Goal: Task Accomplishment & Management: Manage account settings

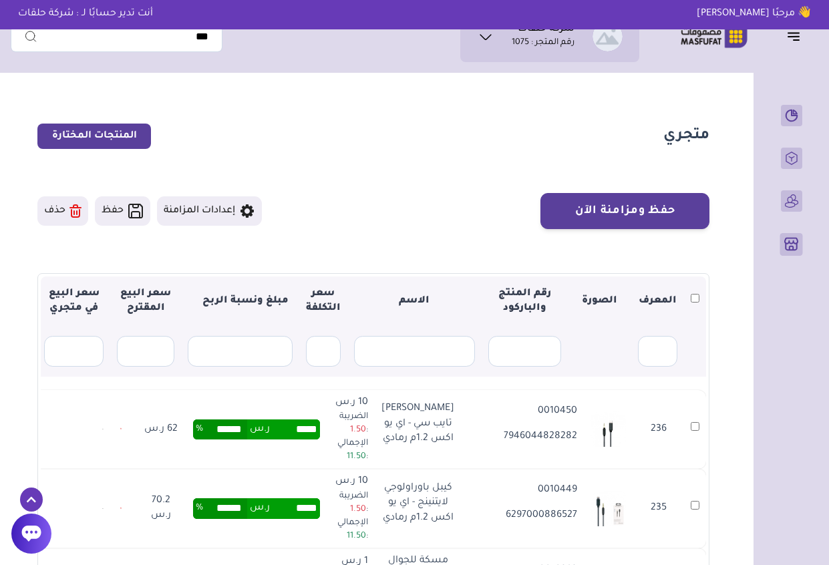
scroll to position [134, 0]
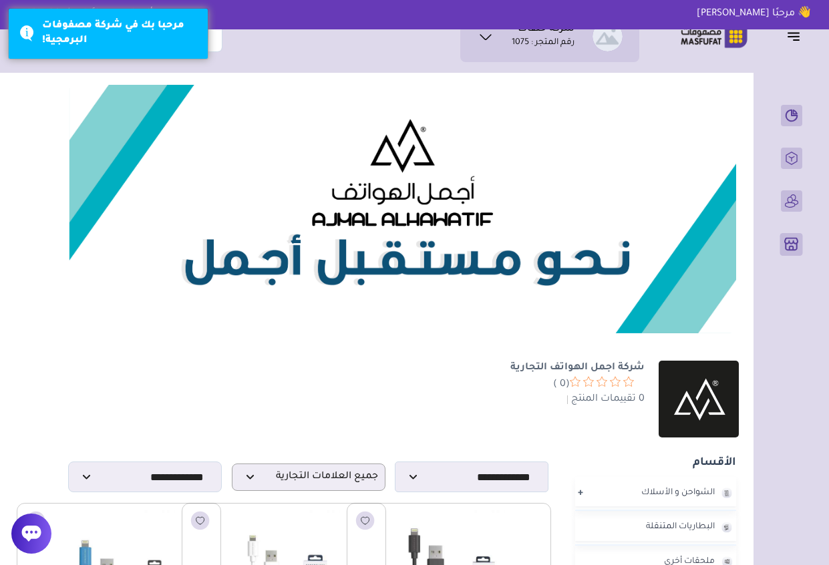
click at [471, 392] on div "0 تقييمات المنتج" at bounding box center [421, 399] width 462 height 15
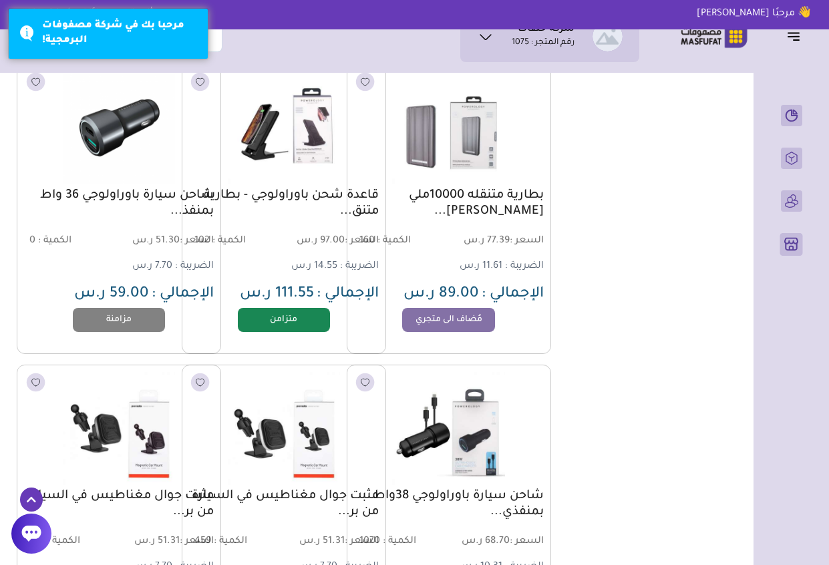
scroll to position [1095, 0]
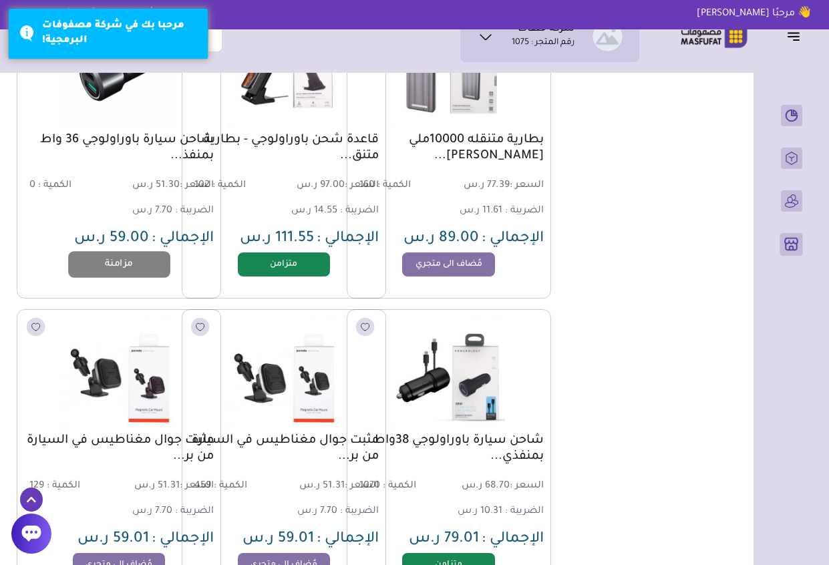
click at [132, 255] on link "مزامنة" at bounding box center [118, 264] width 101 height 27
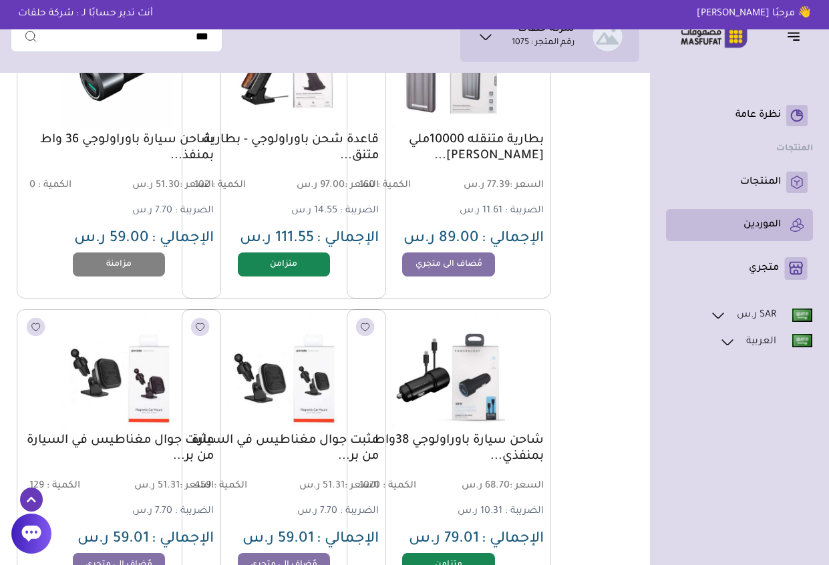
click at [759, 215] on link "الموردين" at bounding box center [739, 224] width 136 height 21
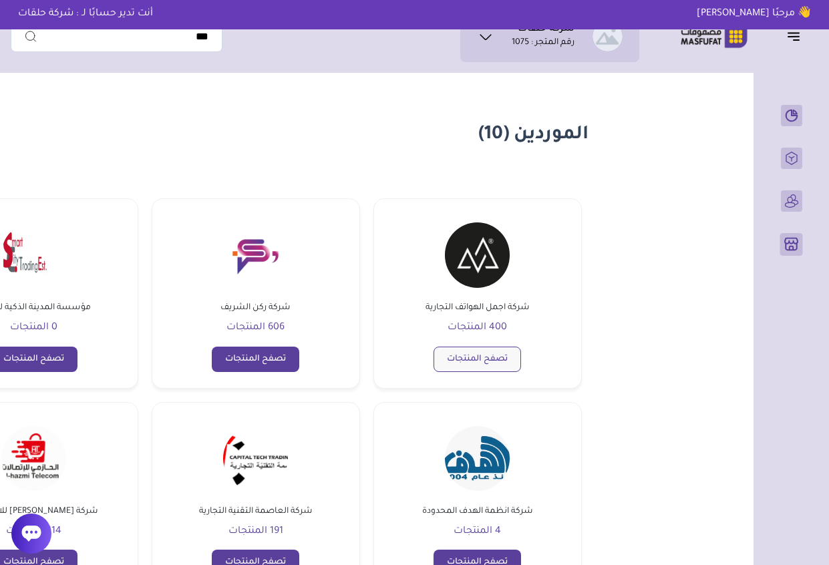
click at [475, 368] on link "تصفح المنتجات" at bounding box center [476, 359] width 87 height 25
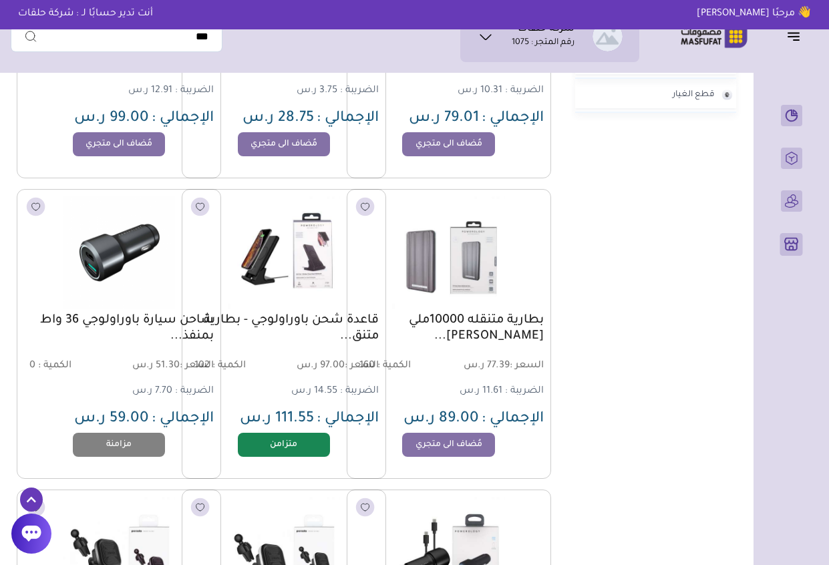
scroll to position [942, 0]
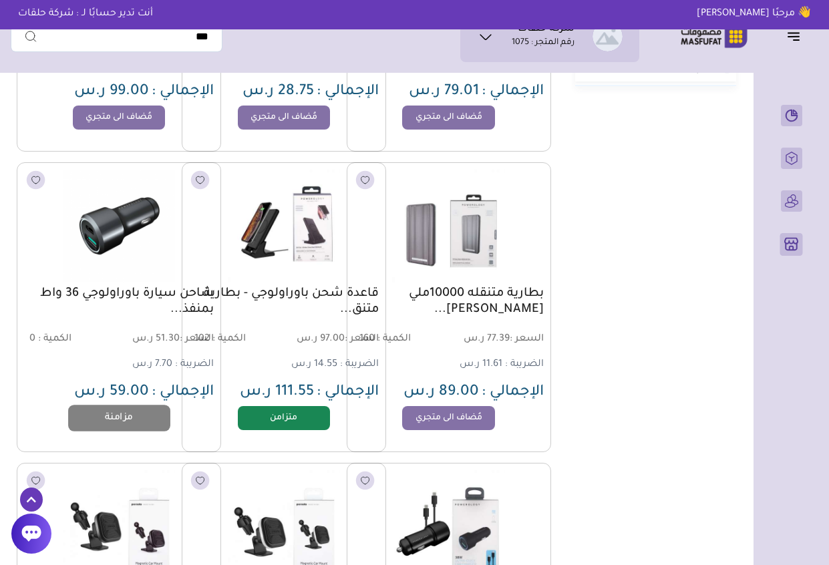
click at [134, 413] on link "مزامنة" at bounding box center [118, 418] width 101 height 27
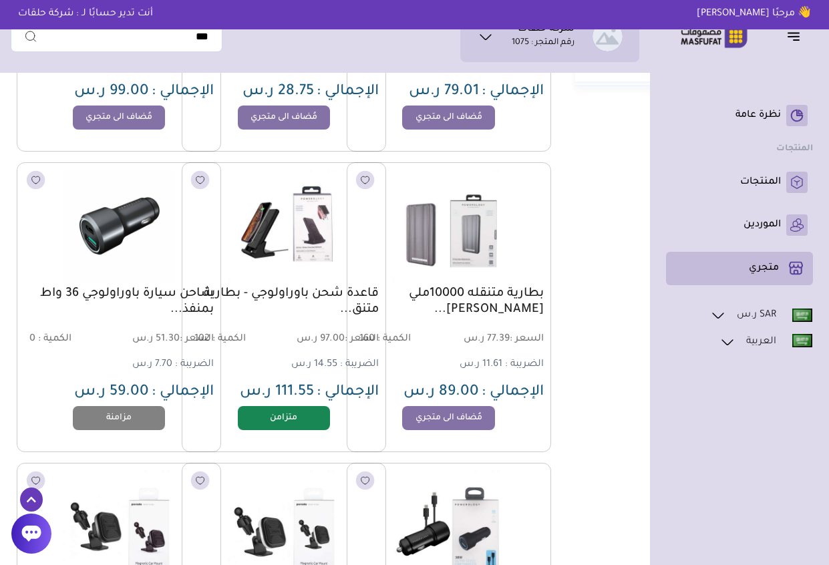
click at [778, 264] on p "متجري ( 0 )" at bounding box center [764, 268] width 30 height 13
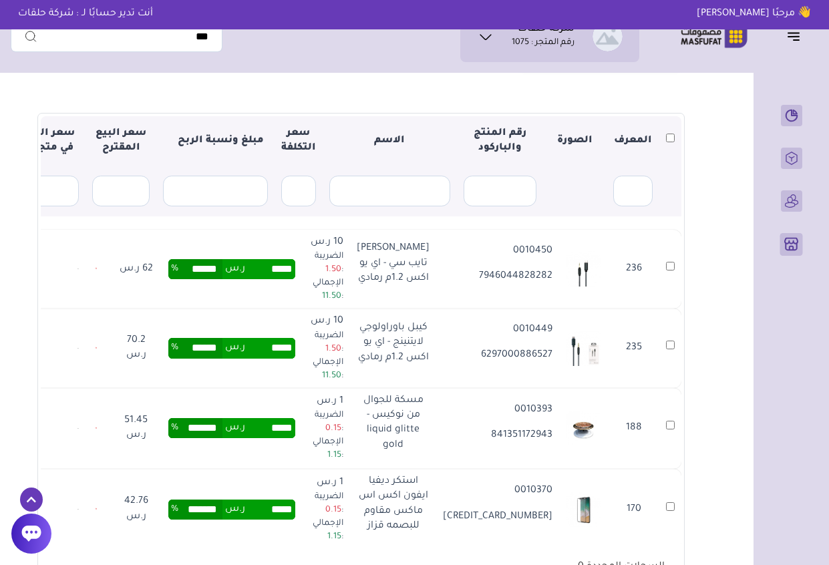
scroll to position [134, 0]
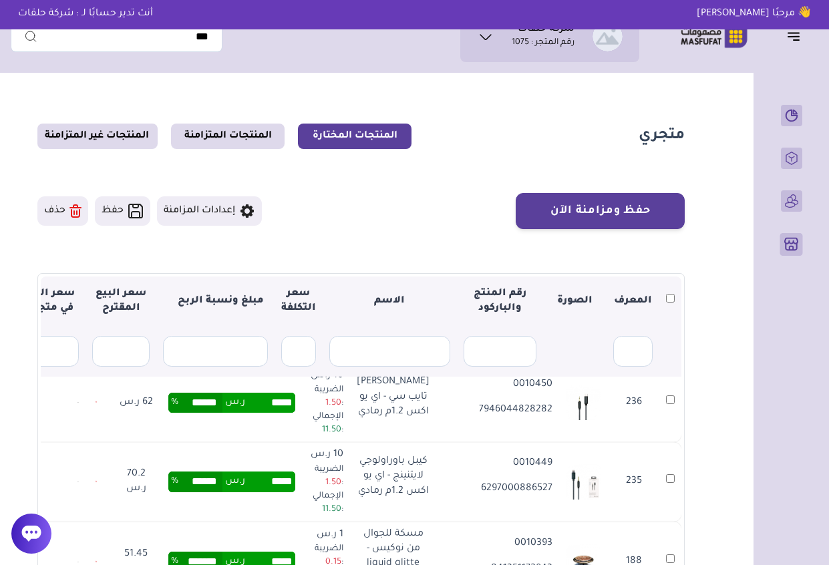
scroll to position [0, 0]
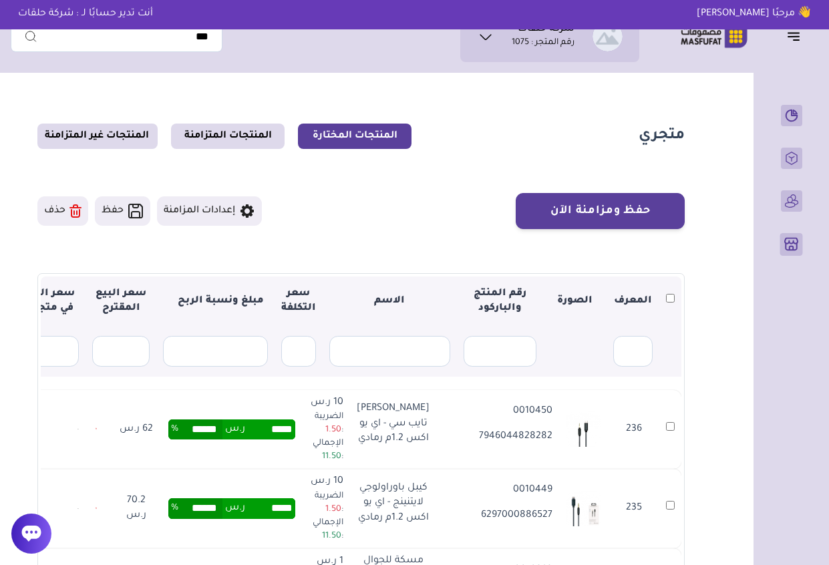
click at [732, 451] on div "متجري المنتجات المختارة المنتجات المتزامنة المنتجات غير المتزامنة حفظ ومزامنة ا…" at bounding box center [414, 430] width 807 height 702
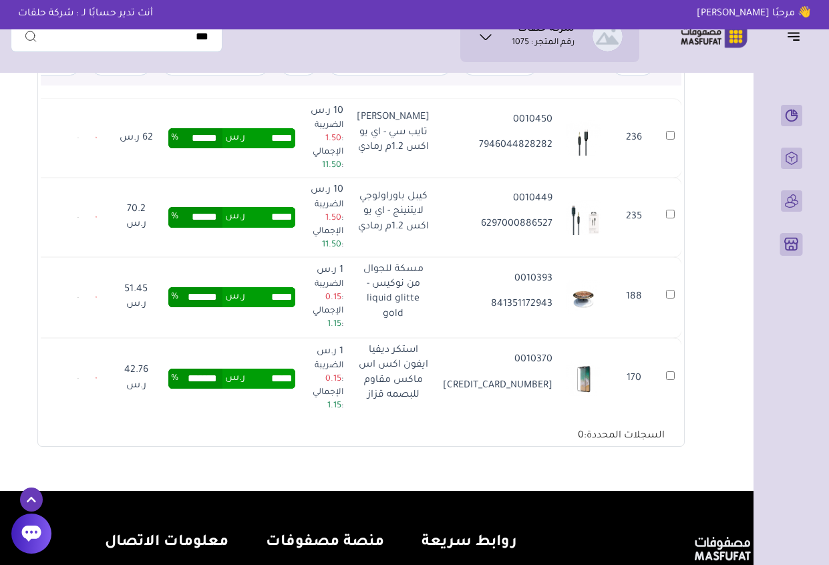
scroll to position [294, 0]
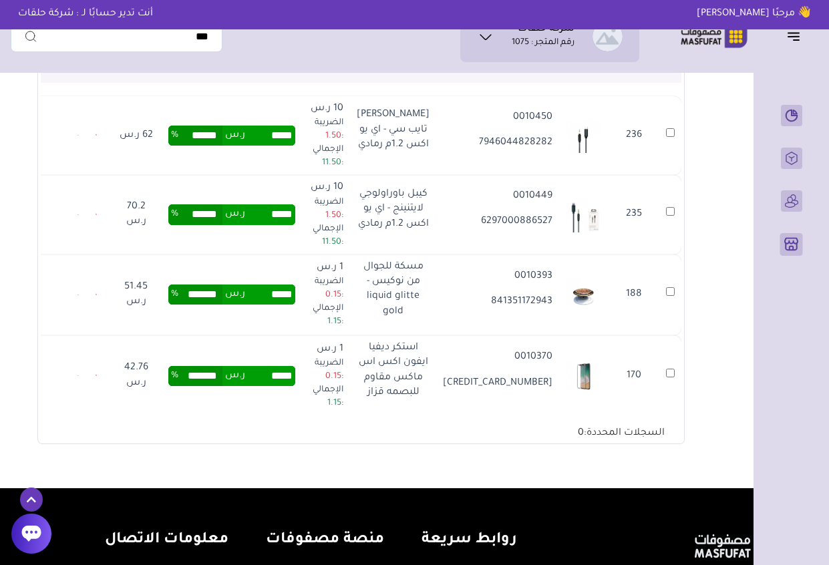
click at [633, 429] on div "السجلات المحددة: 0" at bounding box center [621, 429] width 120 height 23
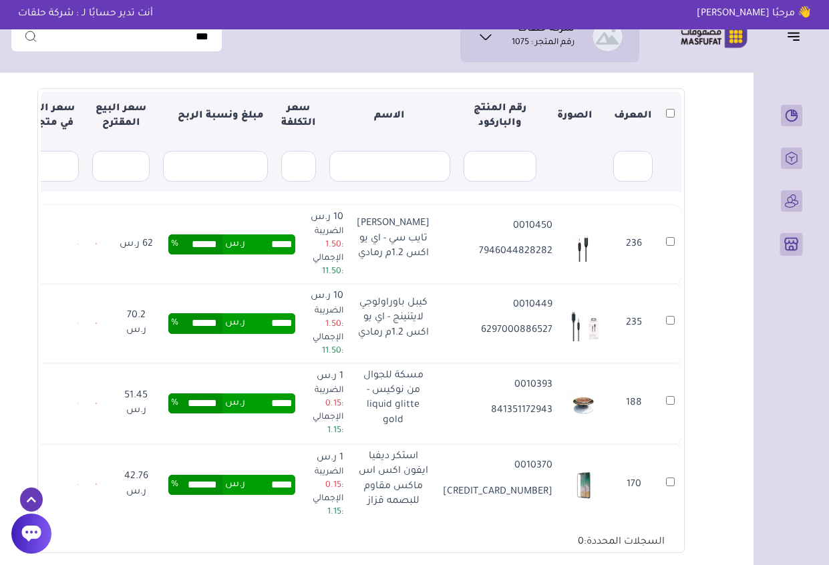
scroll to position [187, 0]
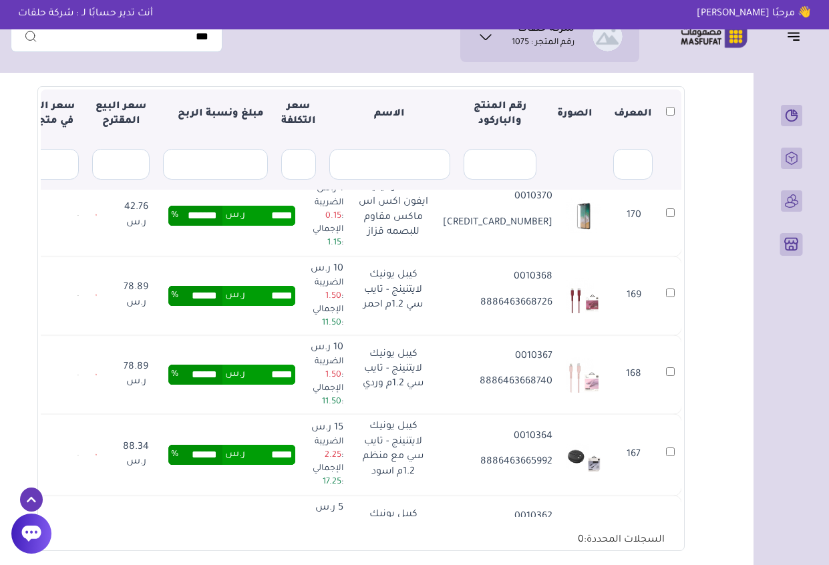
scroll to position [0, 0]
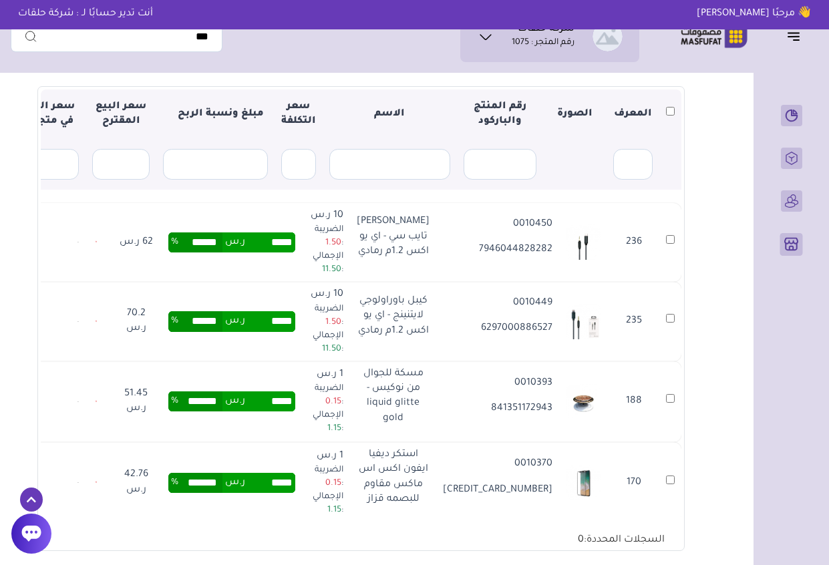
click at [295, 250] on input "*****" at bounding box center [270, 242] width 50 height 20
click at [162, 247] on td "62 ر.س" at bounding box center [135, 242] width 51 height 79
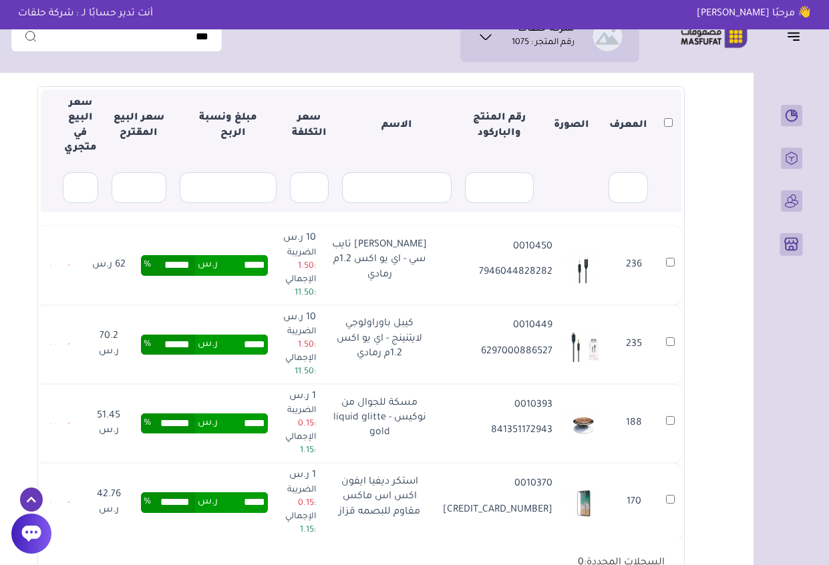
click at [713, 250] on div "متجري المنتجات المختارة المنتجات المتزامنة المنتجات غير المتزامنة حفظ ومزامنة ا…" at bounding box center [414, 255] width 807 height 726
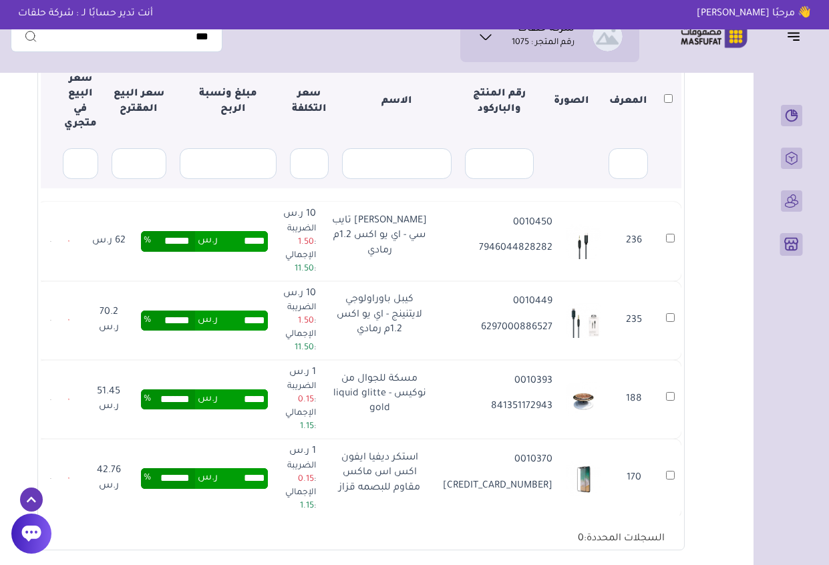
scroll to position [214, 0]
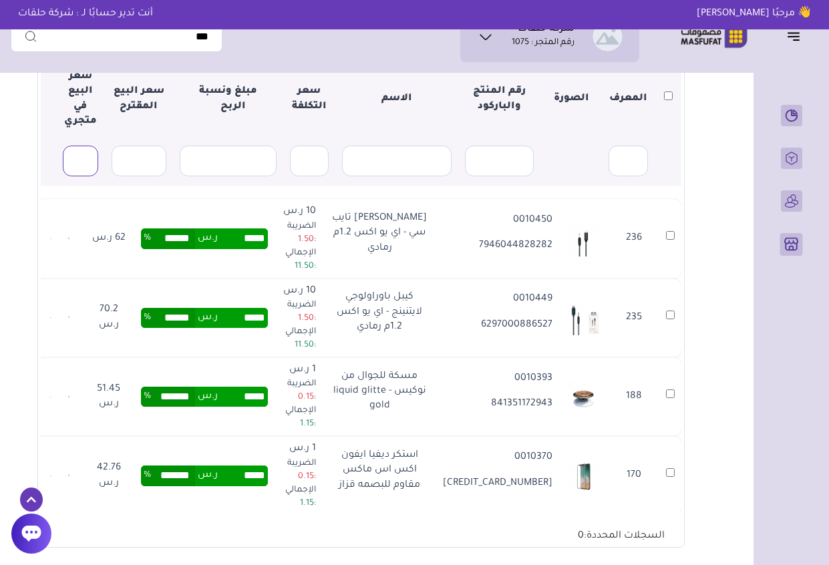
click at [79, 164] on input "text" at bounding box center [80, 161] width 35 height 31
type input "*"
click at [20, 352] on section "متجري المنتجات المختارة المنتجات المتزامنة المنتجات غير المتزامنة حفظ ومزامنة ا…" at bounding box center [361, 229] width 700 height 726
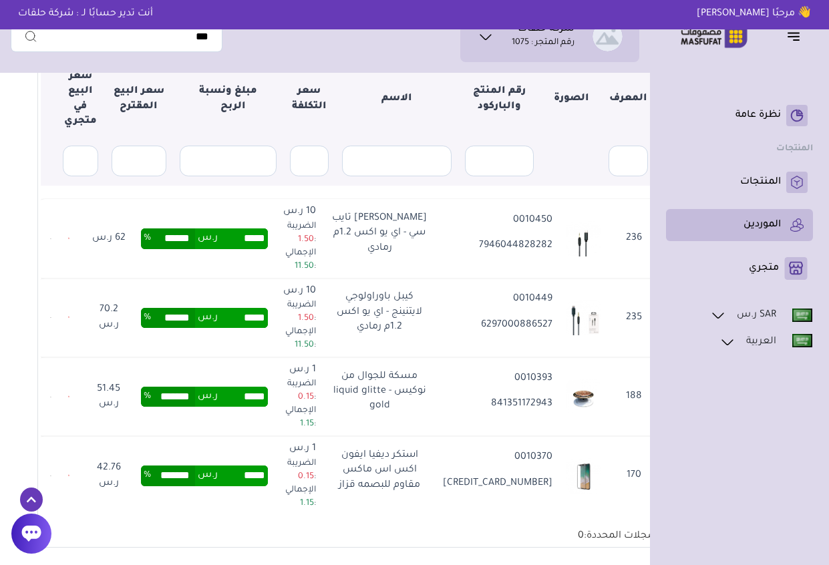
click at [771, 232] on p "الموردين" at bounding box center [761, 224] width 37 height 13
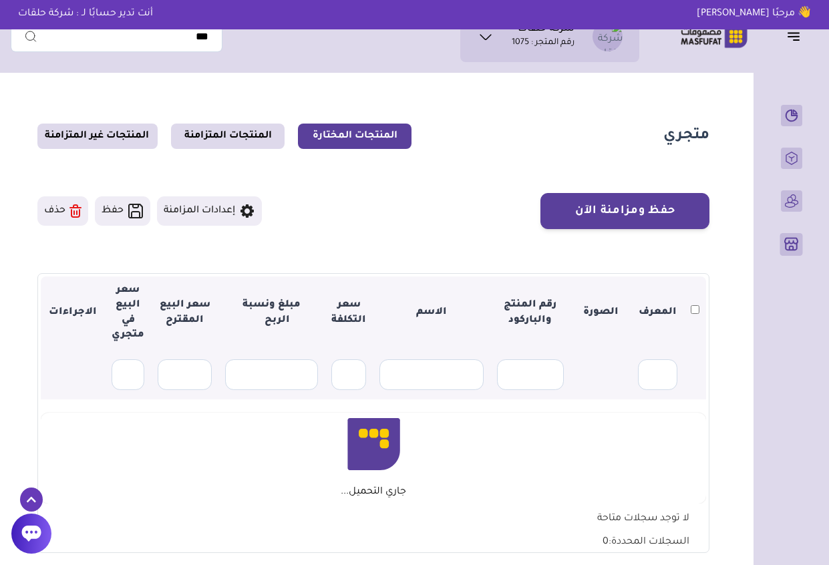
scroll to position [214, 0]
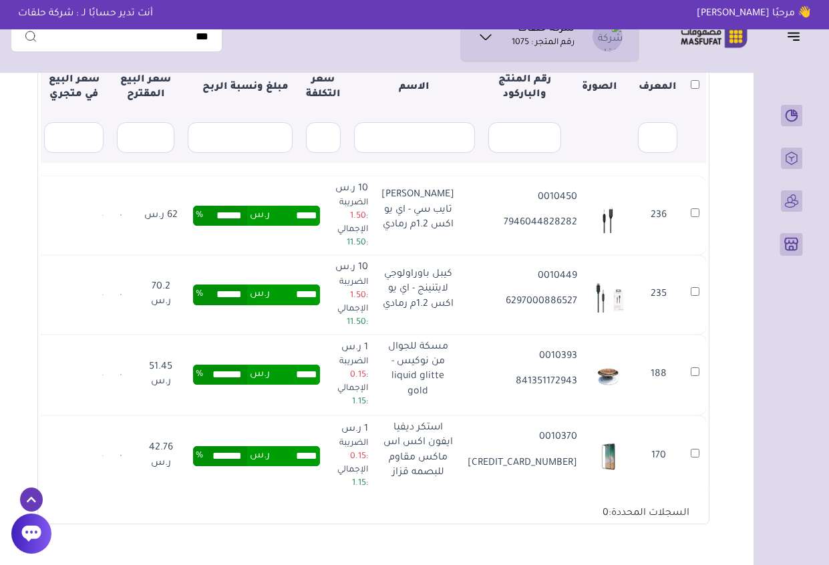
click at [725, 168] on section "متجري المنتجات المختارة المنتجات المتزامنة المنتجات غير المتزامنة حفظ ومزامنة ا…" at bounding box center [373, 217] width 725 height 702
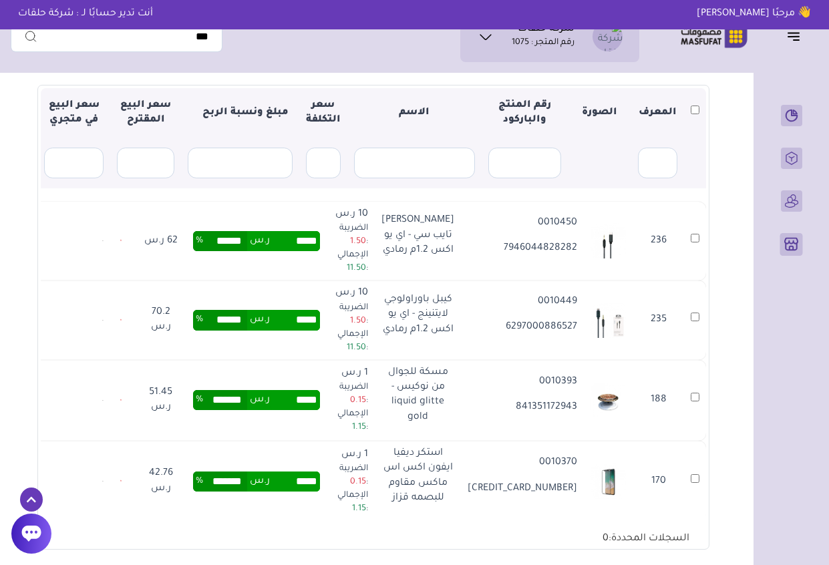
scroll to position [187, 0]
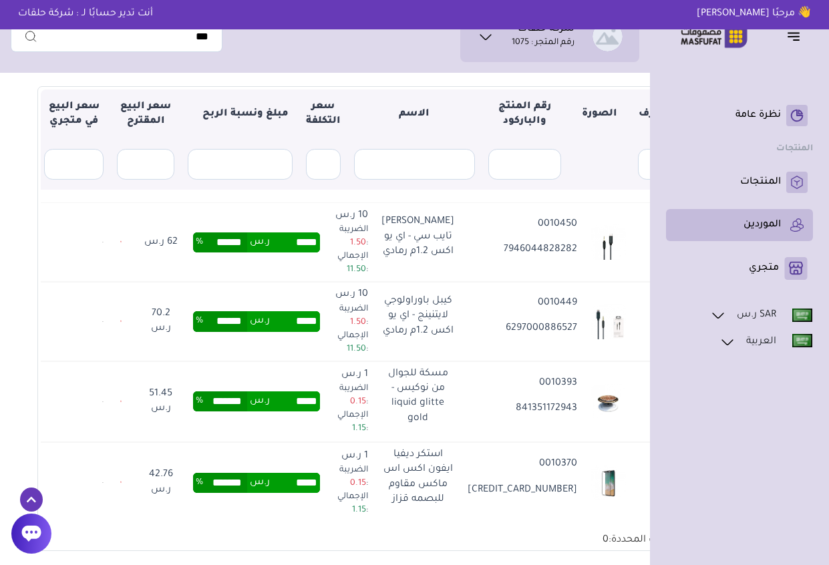
click at [791, 230] on rect at bounding box center [796, 224] width 21 height 21
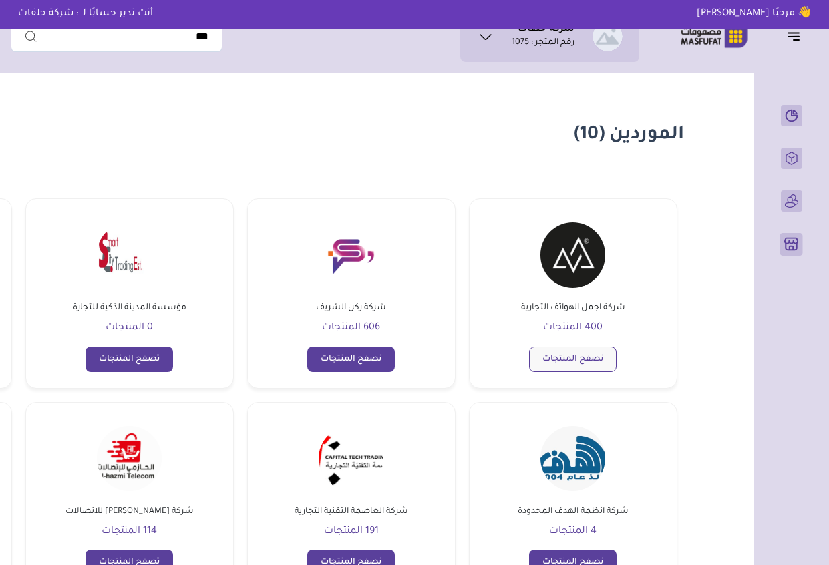
click at [578, 359] on link "تصفح المنتجات" at bounding box center [572, 359] width 87 height 25
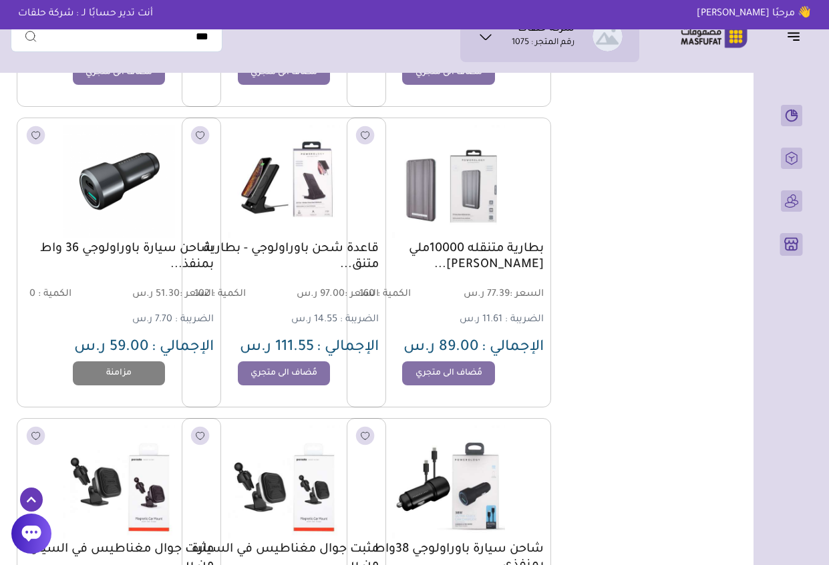
scroll to position [988, 0]
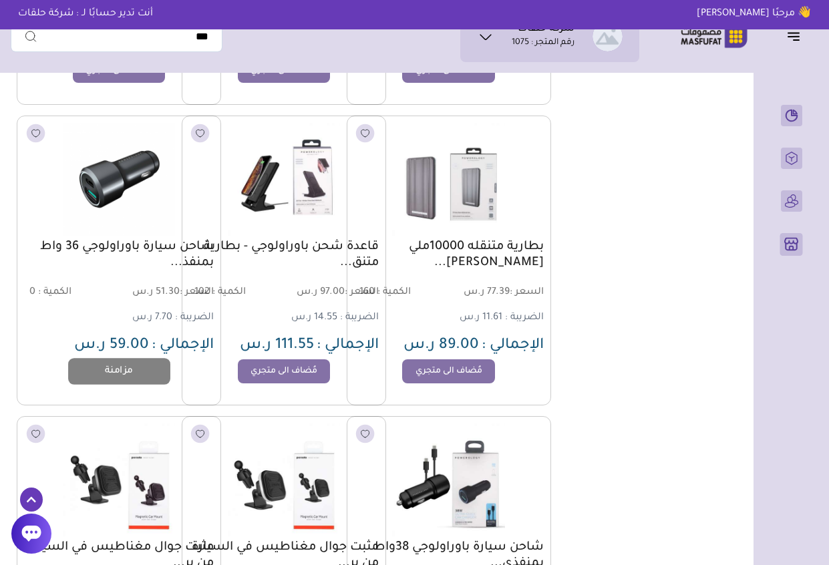
click at [126, 369] on link "مزامنة" at bounding box center [118, 371] width 101 height 27
click at [101, 370] on link "مزامنة" at bounding box center [118, 371] width 101 height 27
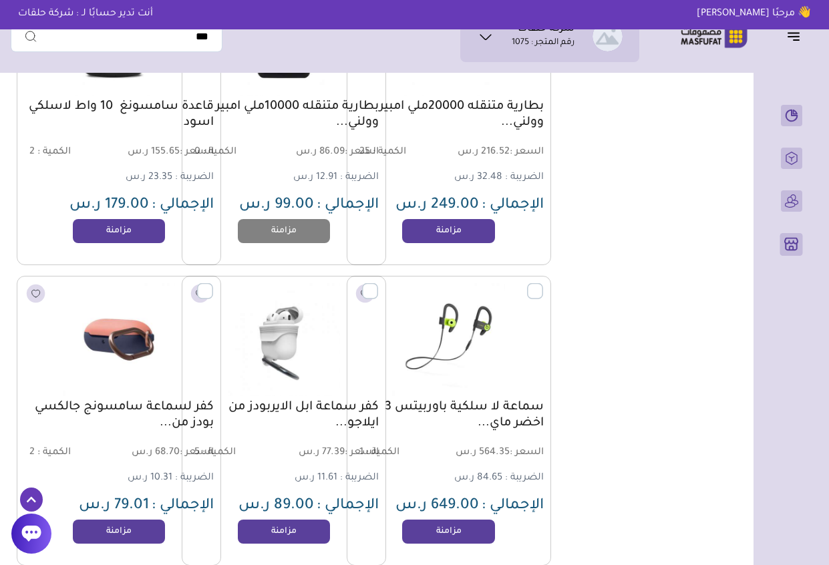
scroll to position [2958, 0]
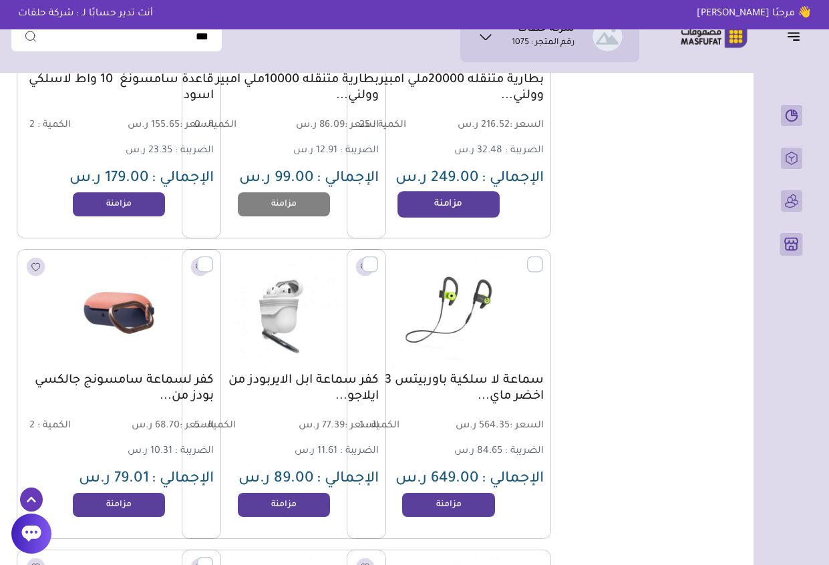
click at [467, 206] on link "مزامنة" at bounding box center [447, 204] width 101 height 27
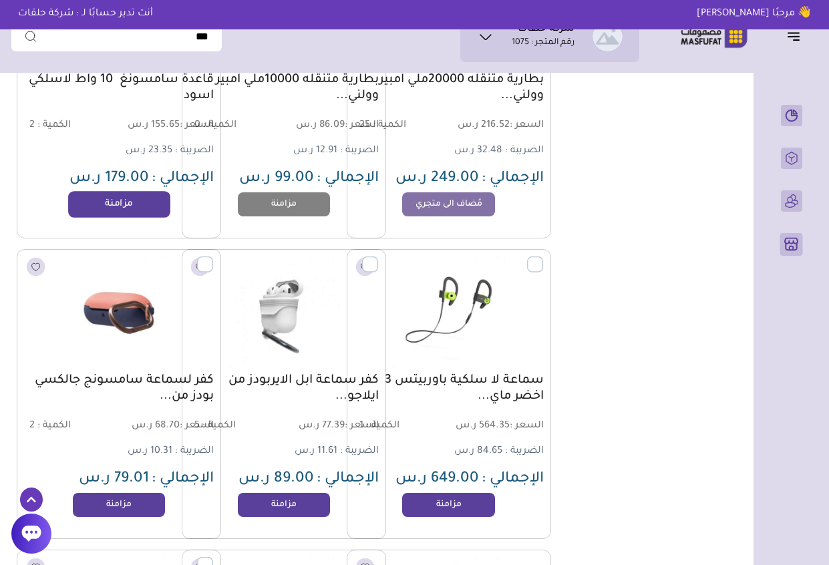
click at [133, 208] on link "مزامنة" at bounding box center [118, 204] width 101 height 27
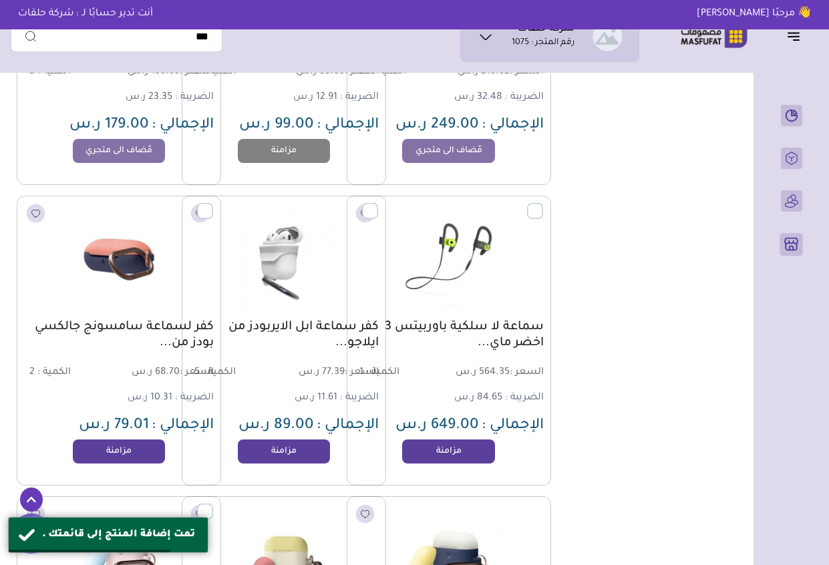
scroll to position [3038, 0]
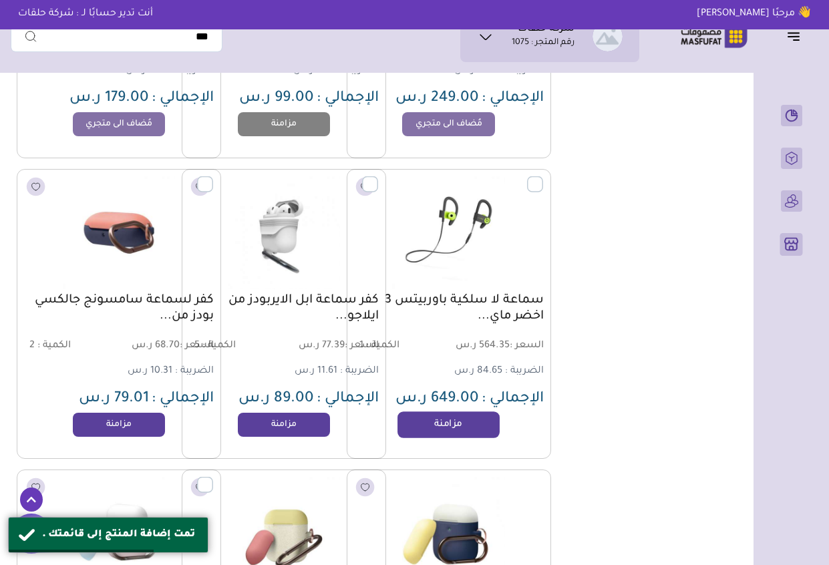
click at [451, 429] on link "مزامنة" at bounding box center [447, 424] width 101 height 27
click at [315, 426] on link "مزامنة" at bounding box center [283, 424] width 101 height 27
click at [130, 428] on link "مزامنة" at bounding box center [118, 424] width 101 height 27
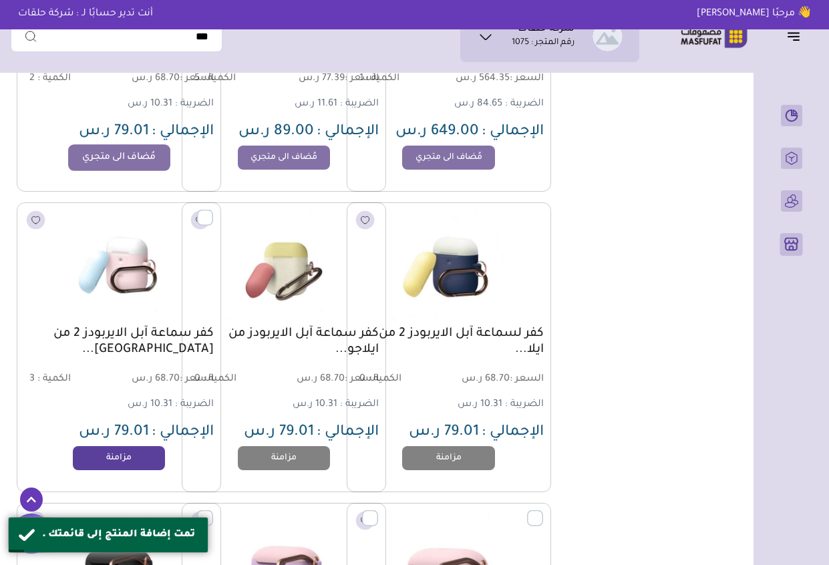
scroll to position [3332, 0]
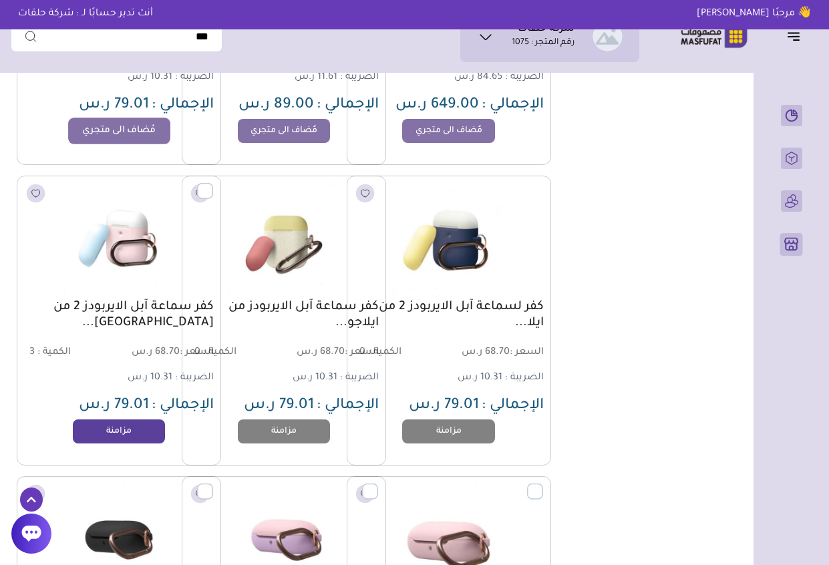
click at [130, 428] on link "مزامنة" at bounding box center [119, 431] width 93 height 24
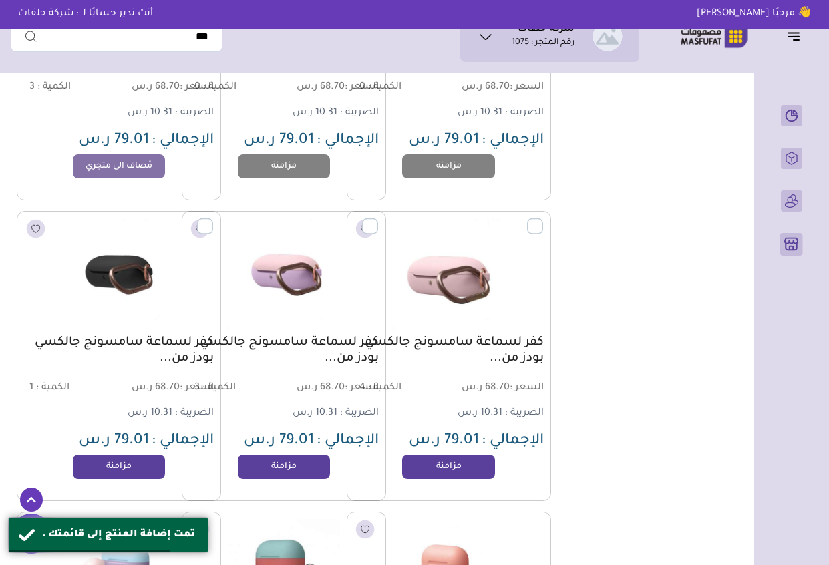
scroll to position [3599, 0]
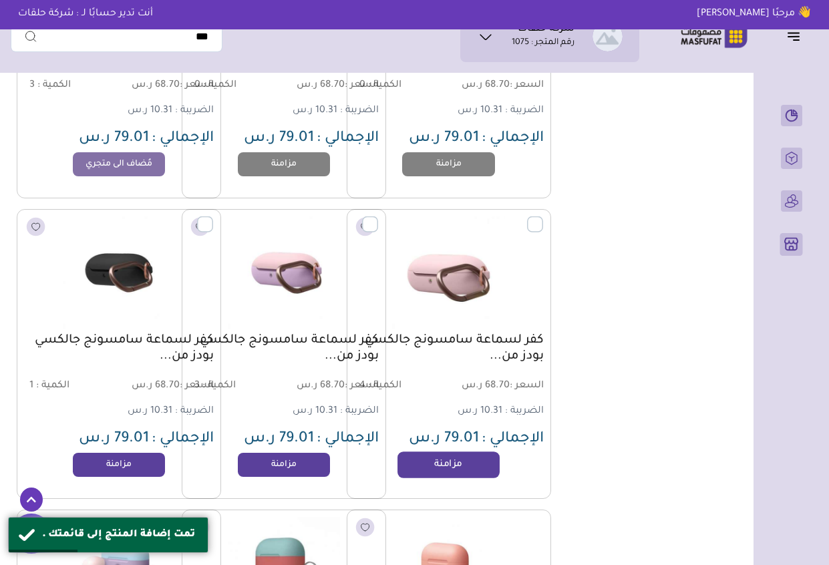
click at [441, 469] on link "مزامنة" at bounding box center [447, 464] width 101 height 27
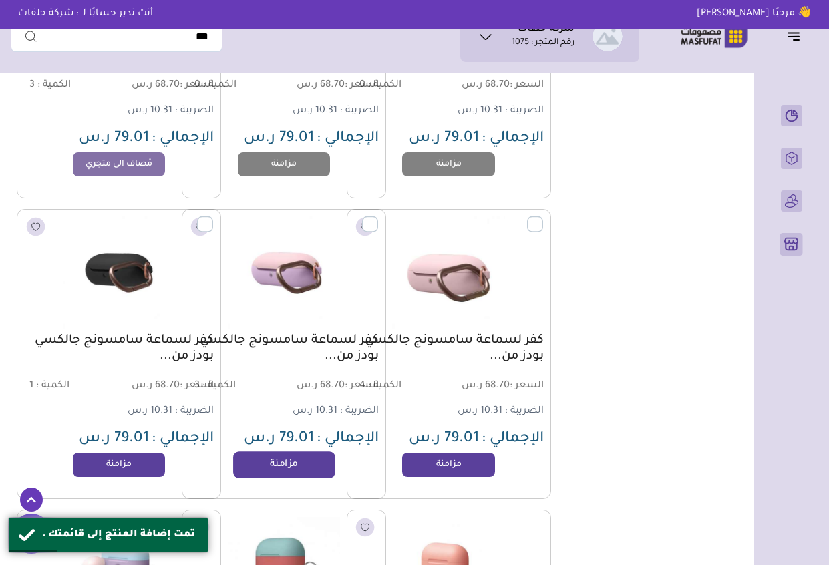
click at [292, 470] on link "مزامنة" at bounding box center [283, 464] width 101 height 27
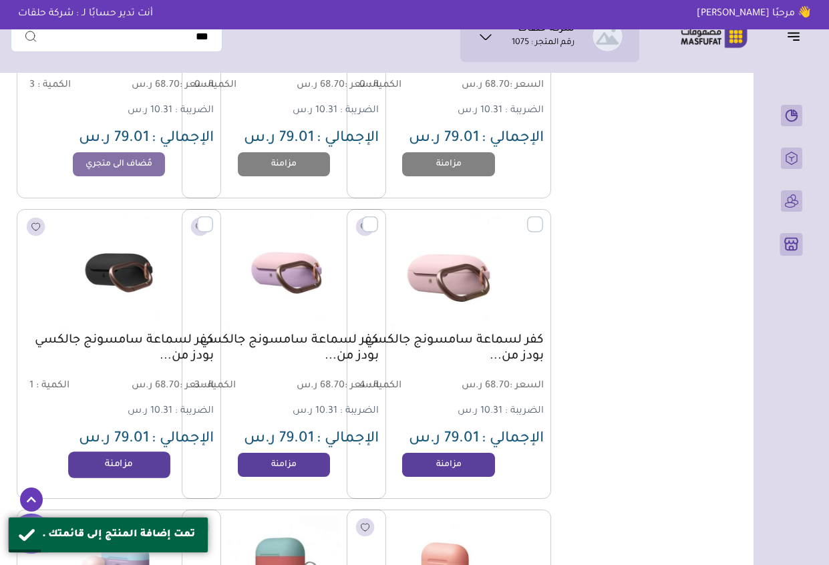
click at [133, 474] on link "مزامنة" at bounding box center [118, 464] width 101 height 27
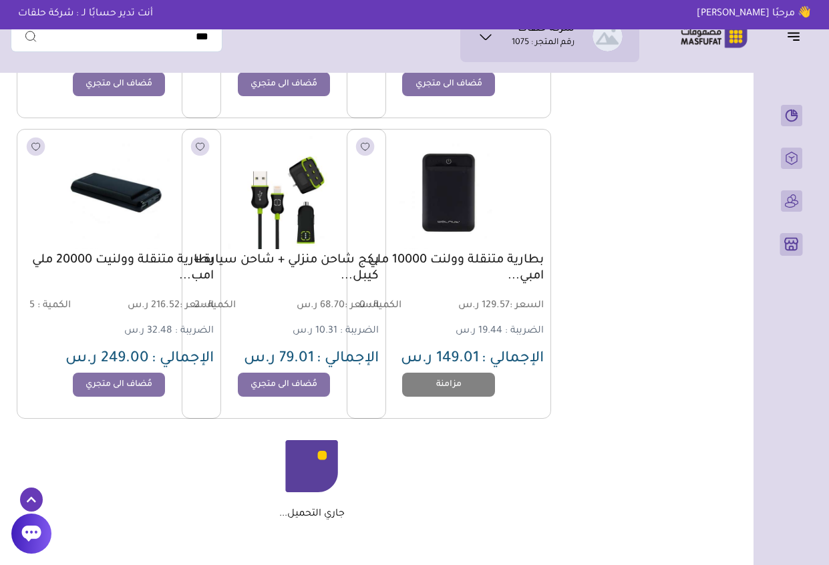
scroll to position [4908, 0]
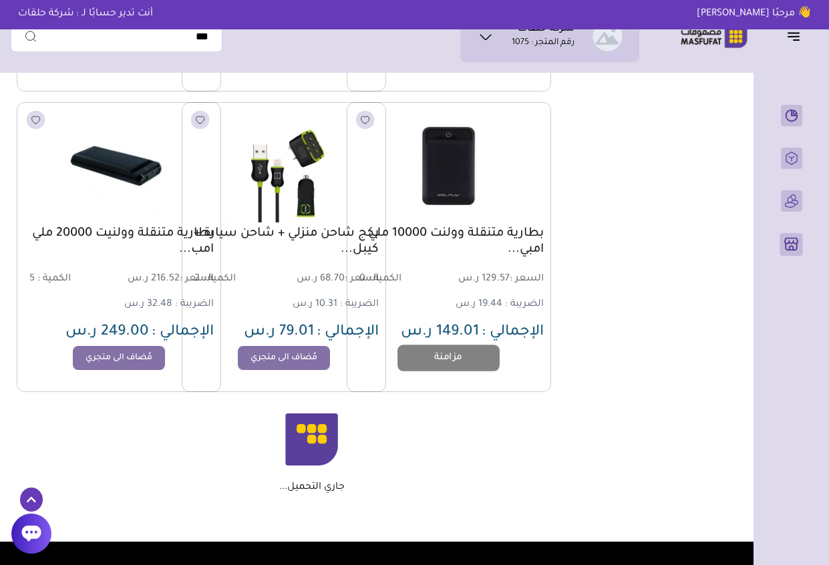
click at [464, 363] on link "مزامنة" at bounding box center [447, 358] width 101 height 27
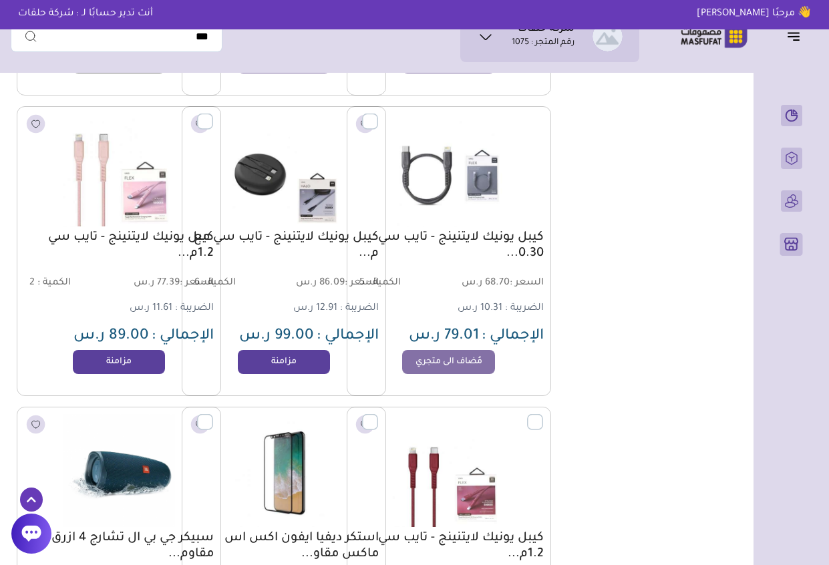
scroll to position [13921, 0]
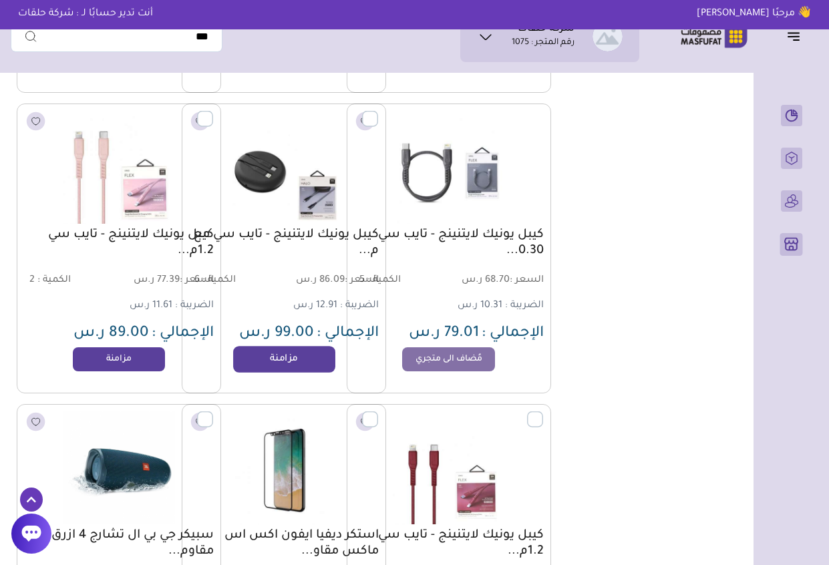
click at [298, 358] on link "مزامنة" at bounding box center [283, 359] width 101 height 27
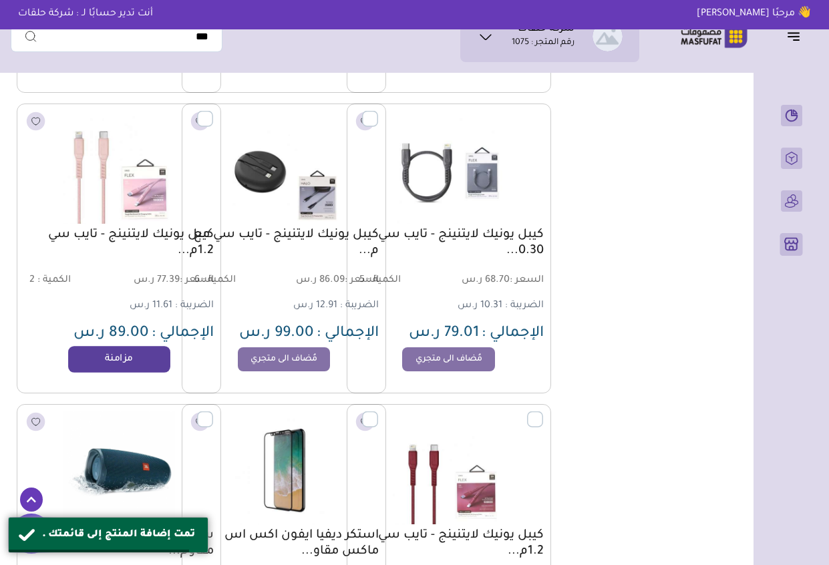
click at [121, 359] on link "مزامنة" at bounding box center [118, 359] width 101 height 27
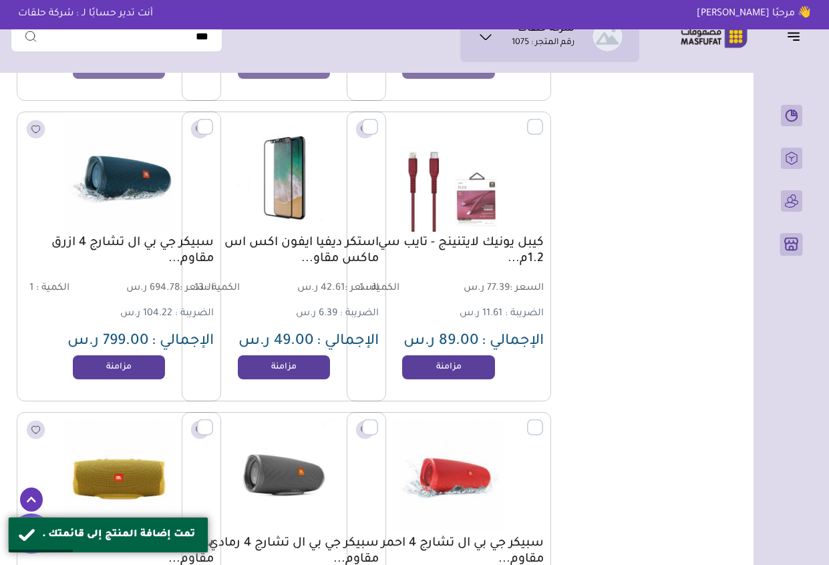
scroll to position [14215, 0]
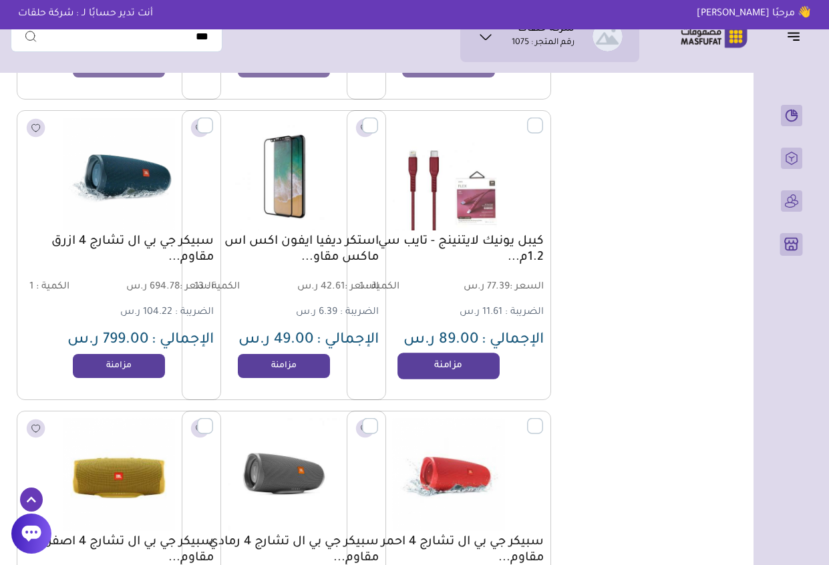
click at [444, 368] on link "مزامنة" at bounding box center [447, 366] width 101 height 27
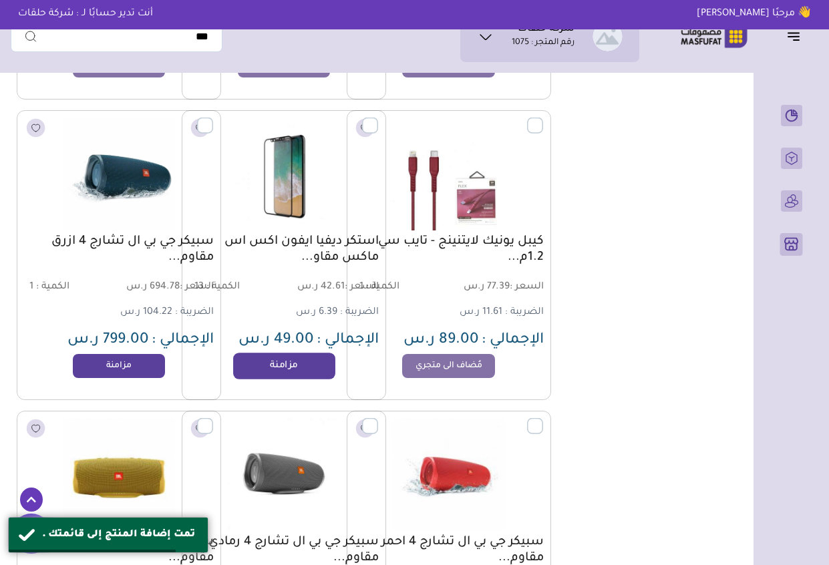
click at [301, 372] on link "مزامنة" at bounding box center [283, 366] width 101 height 27
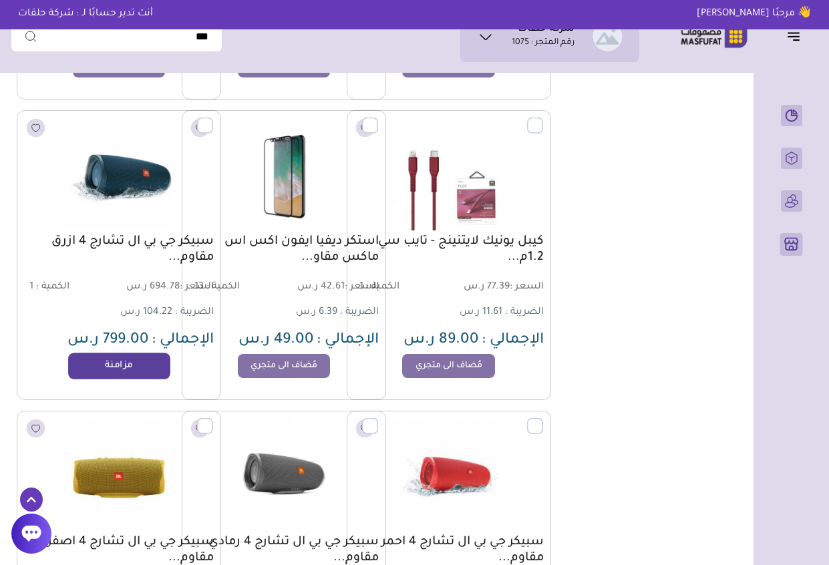
click at [135, 366] on link "مزامنة" at bounding box center [118, 366] width 101 height 27
click at [135, 366] on link "مُضاف الى متجري" at bounding box center [118, 366] width 101 height 27
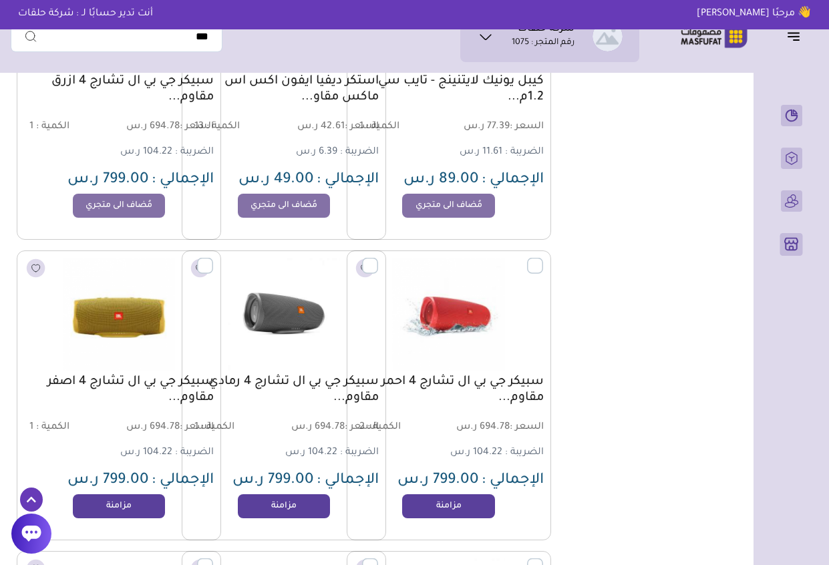
scroll to position [14402, 0]
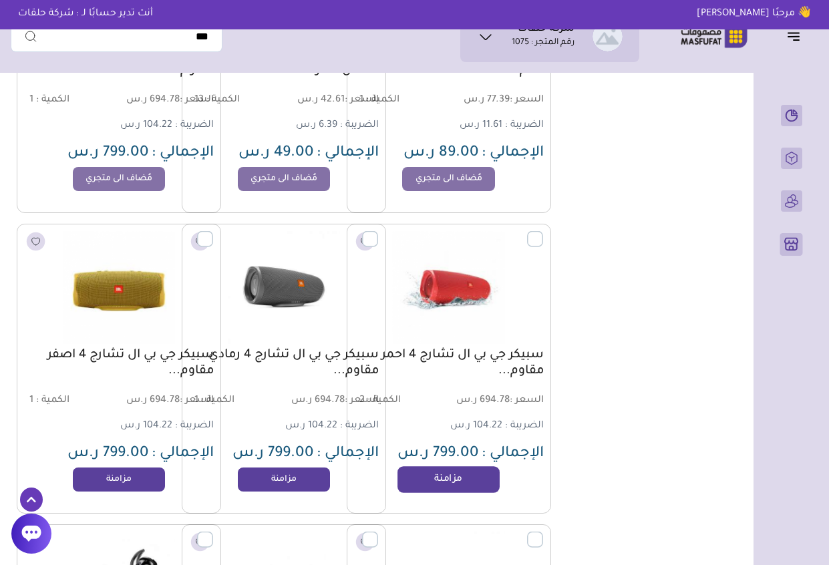
click at [453, 473] on link "مزامنة" at bounding box center [447, 479] width 101 height 27
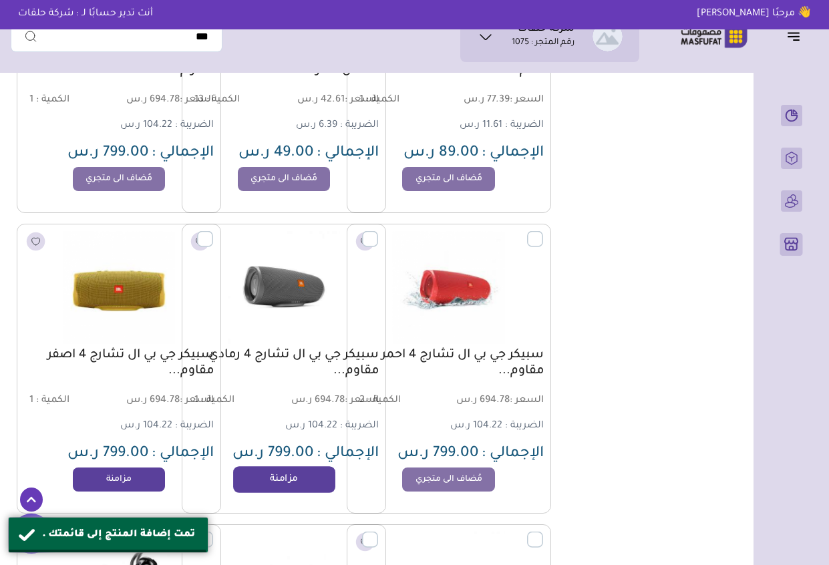
click at [257, 475] on link "مزامنة" at bounding box center [283, 479] width 101 height 27
click at [122, 486] on link "مزامنة" at bounding box center [118, 479] width 101 height 27
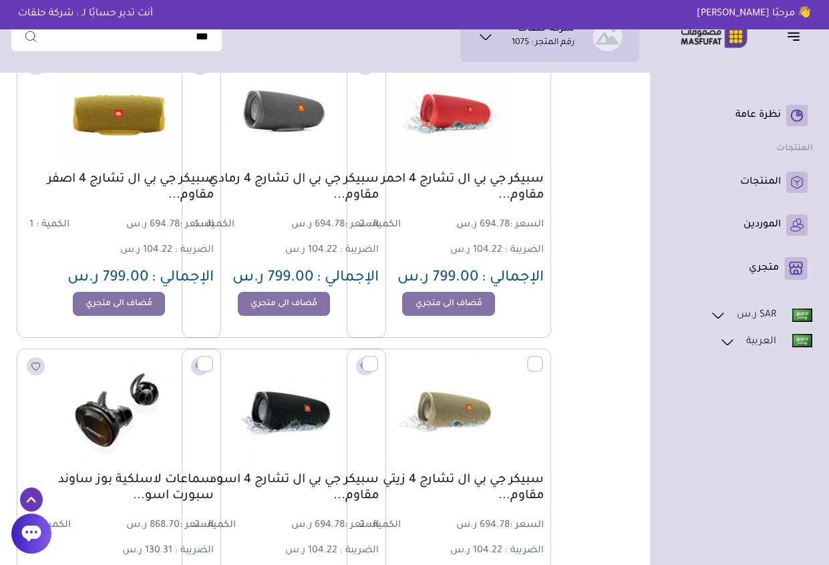
scroll to position [14669, 0]
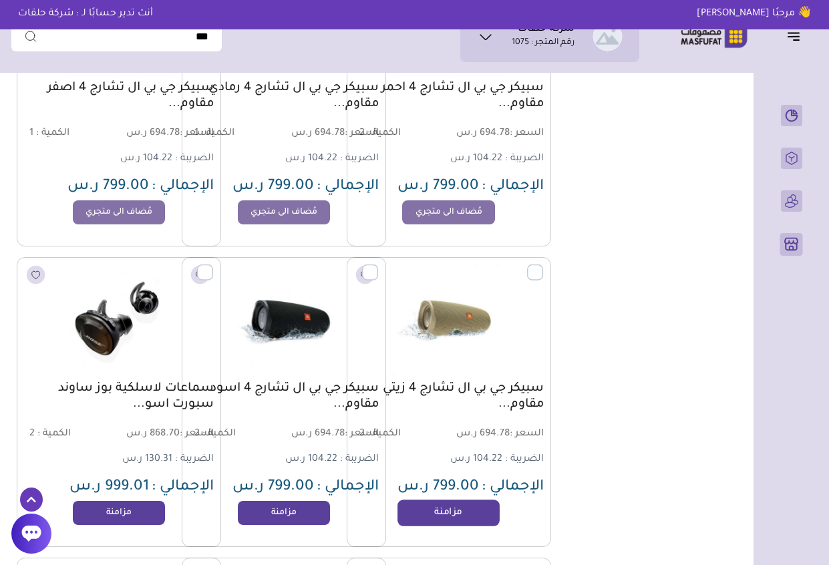
click at [478, 516] on link "مزامنة" at bounding box center [447, 512] width 101 height 27
click at [465, 513] on link "مزامنة" at bounding box center [447, 512] width 101 height 27
click at [280, 511] on link "مزامنة" at bounding box center [283, 512] width 101 height 27
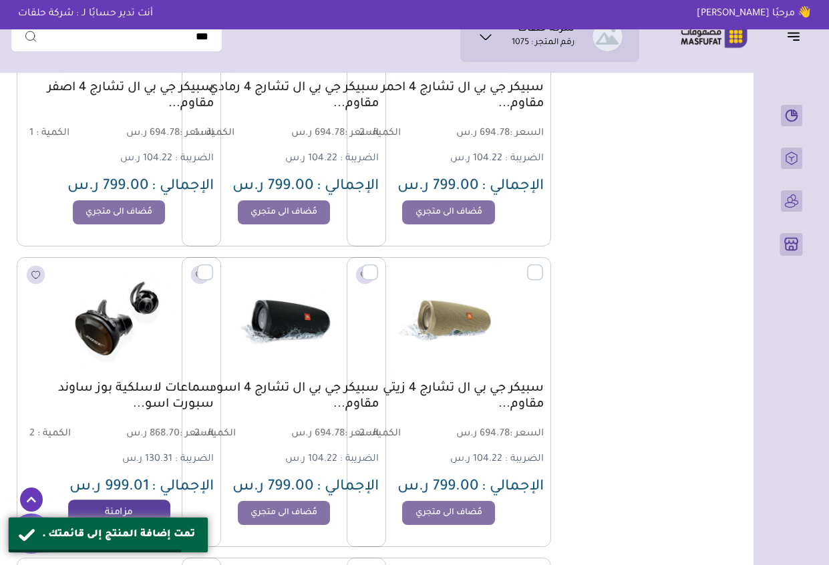
click at [128, 506] on link "مزامنة" at bounding box center [118, 512] width 101 height 27
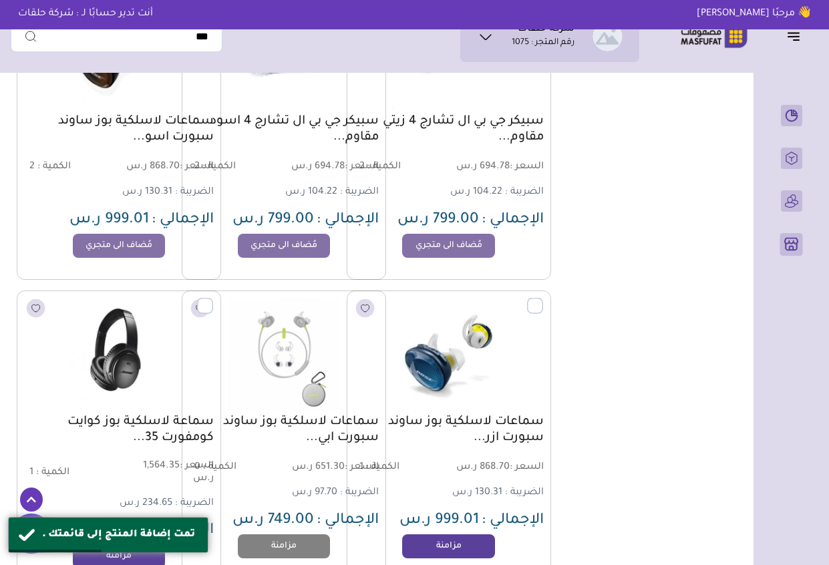
scroll to position [14963, 0]
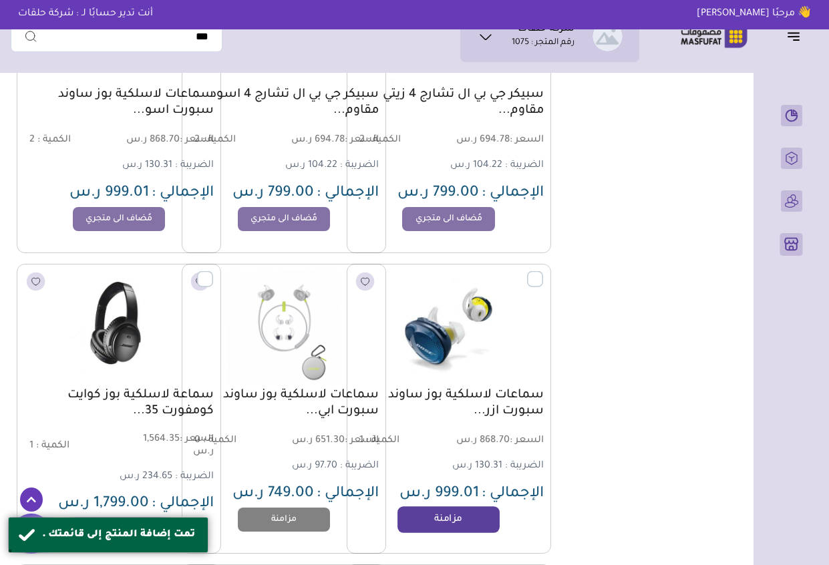
click at [453, 511] on link "مزامنة" at bounding box center [447, 519] width 101 height 27
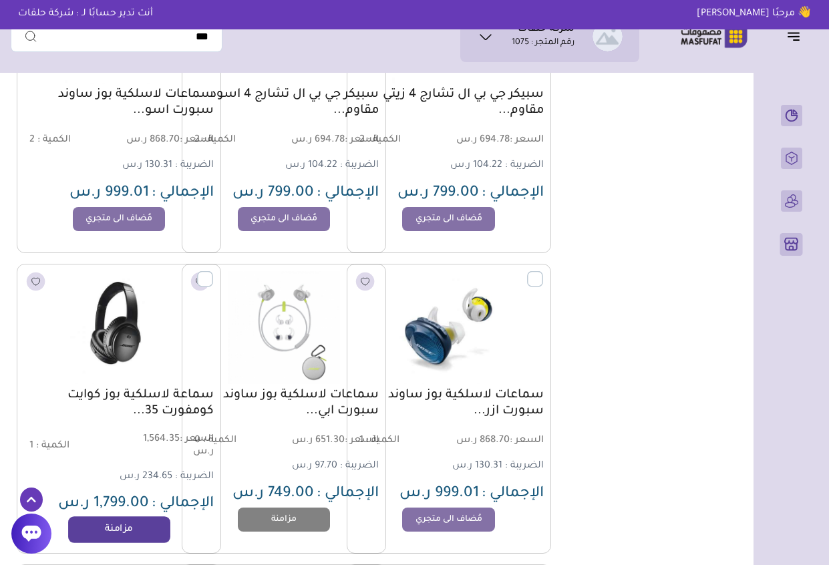
click at [150, 531] on link "مزامنة" at bounding box center [118, 529] width 101 height 27
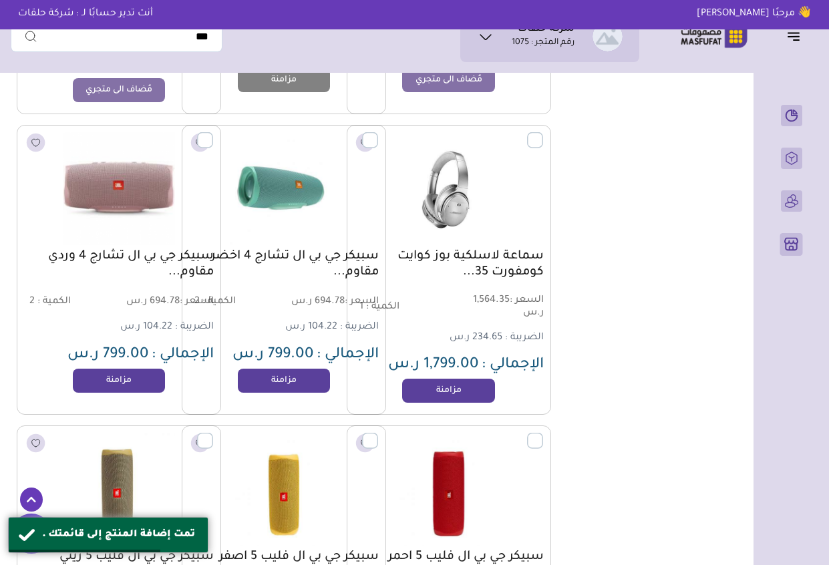
scroll to position [15417, 0]
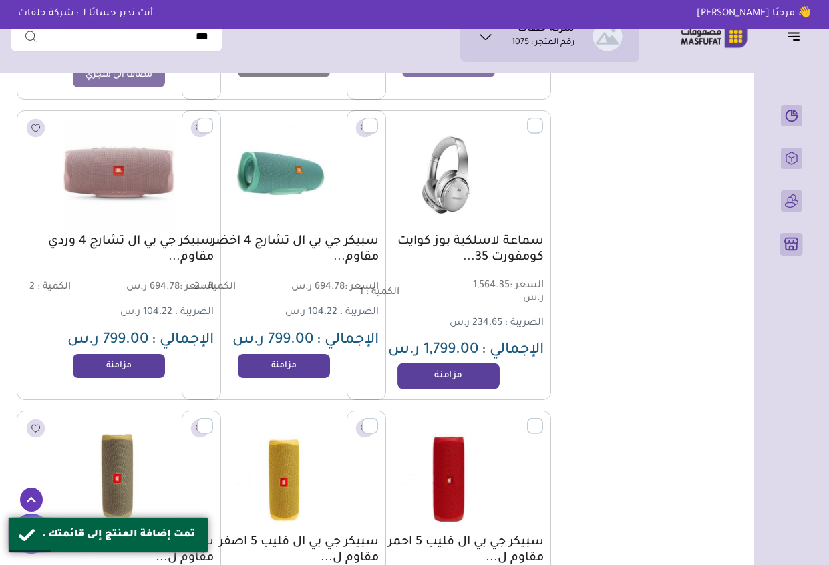
click at [443, 376] on link "مزامنة" at bounding box center [447, 376] width 101 height 27
click at [286, 367] on link "مزامنة" at bounding box center [283, 366] width 101 height 27
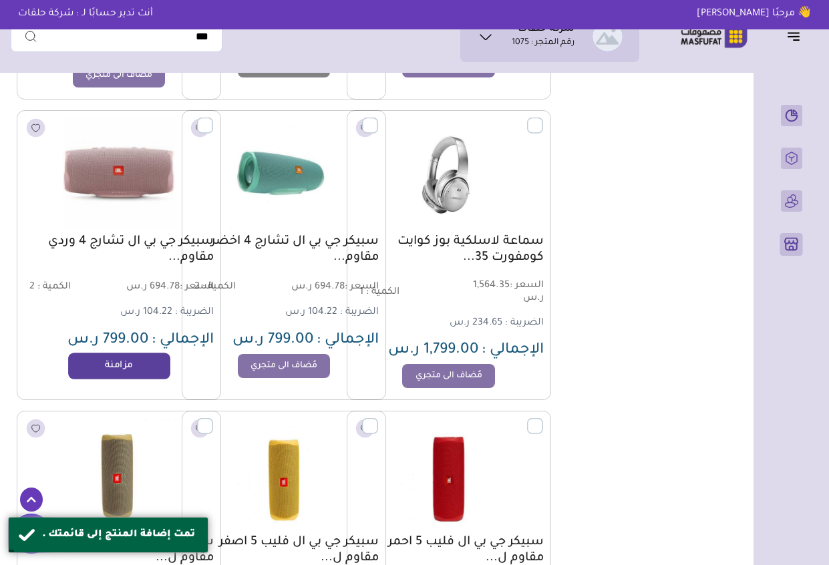
click at [107, 361] on link "مزامنة" at bounding box center [118, 366] width 101 height 27
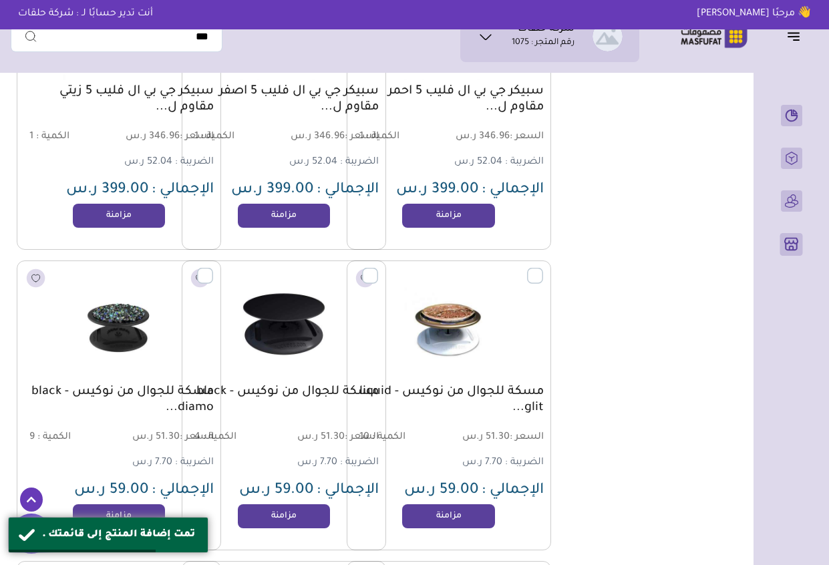
scroll to position [15871, 0]
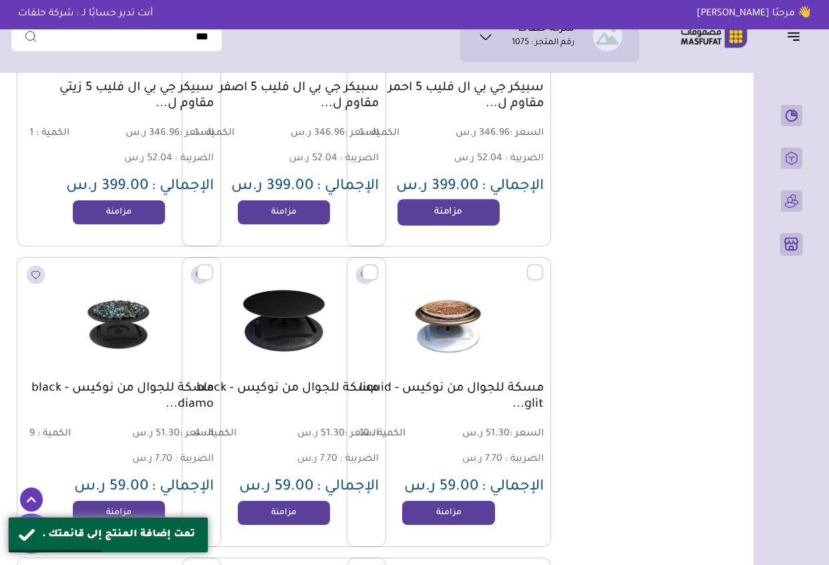
click at [463, 210] on link "مزامنة" at bounding box center [447, 212] width 101 height 27
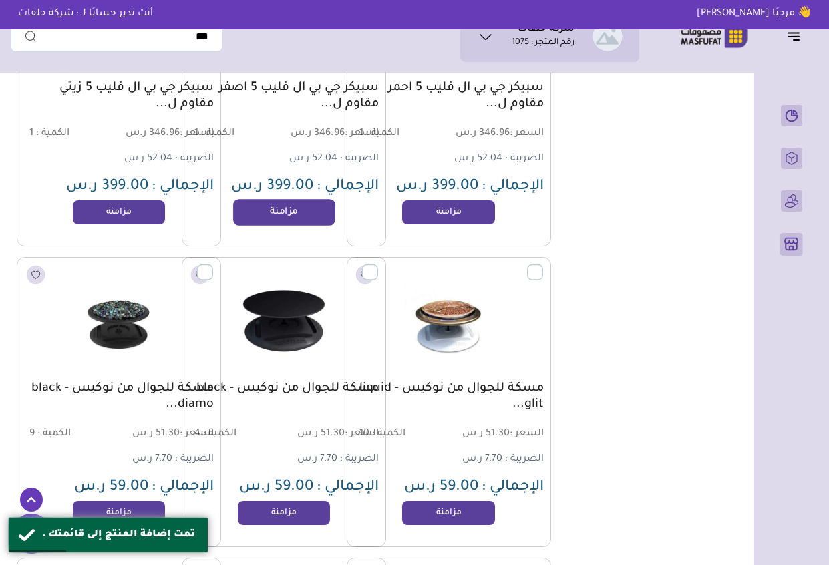
click at [287, 214] on link "مزامنة" at bounding box center [283, 212] width 101 height 27
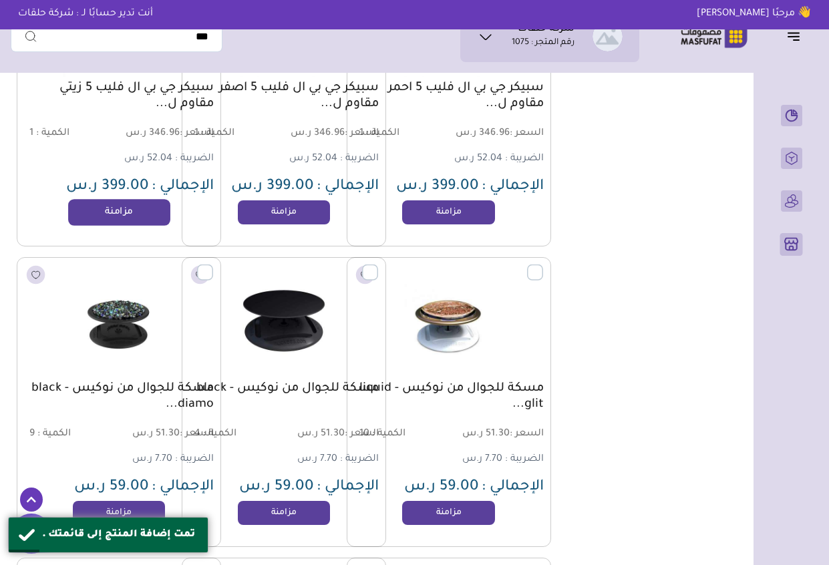
click at [123, 214] on link "مزامنة" at bounding box center [118, 212] width 101 height 27
